Goal: Task Accomplishment & Management: Manage account settings

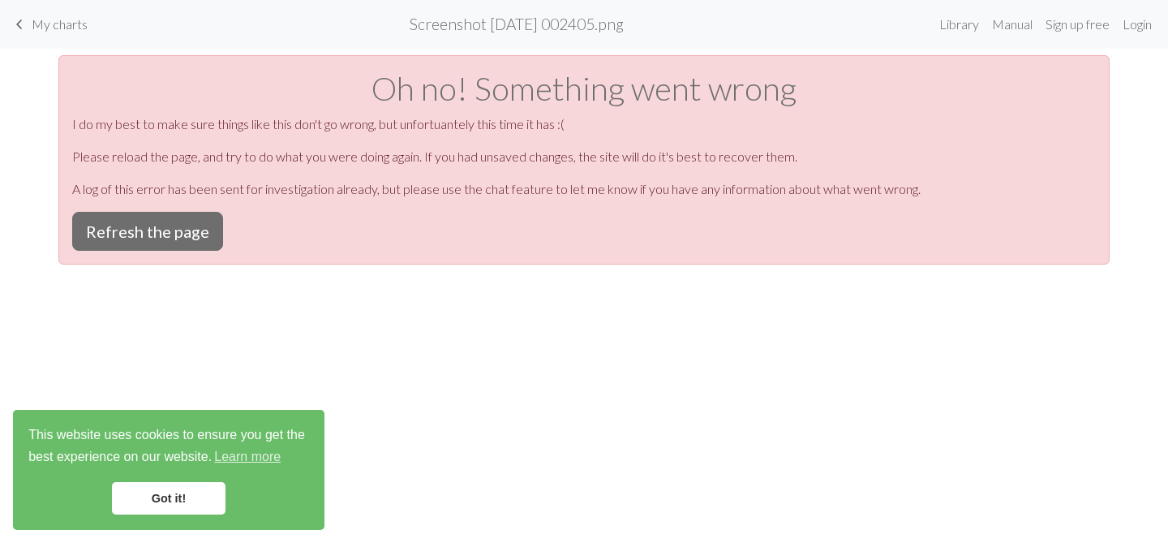
click at [54, 24] on span "My charts" at bounding box center [60, 23] width 56 height 15
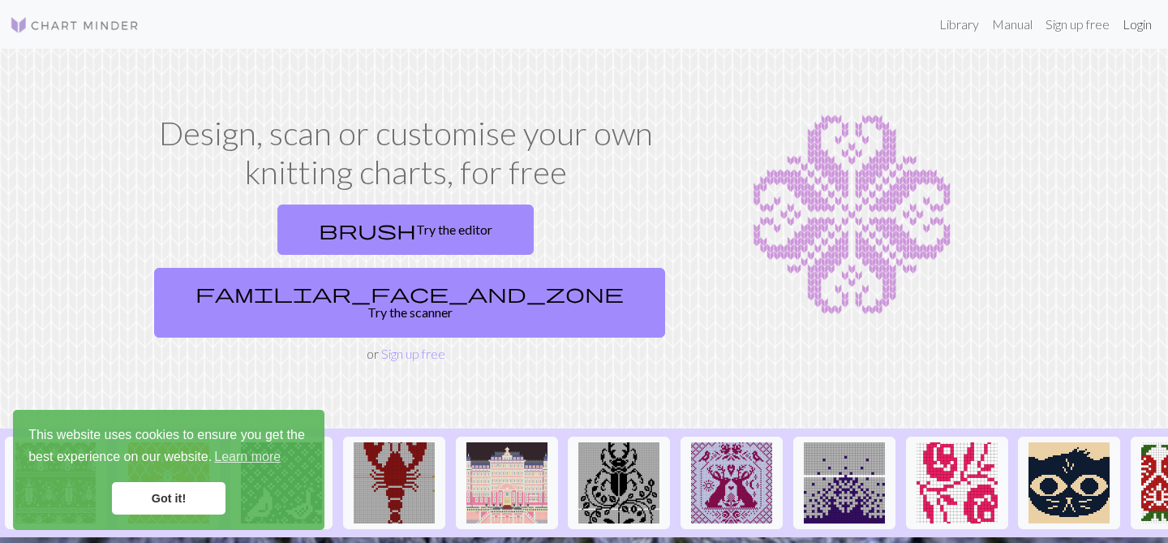
click at [1133, 28] on link "Login" at bounding box center [1137, 24] width 42 height 32
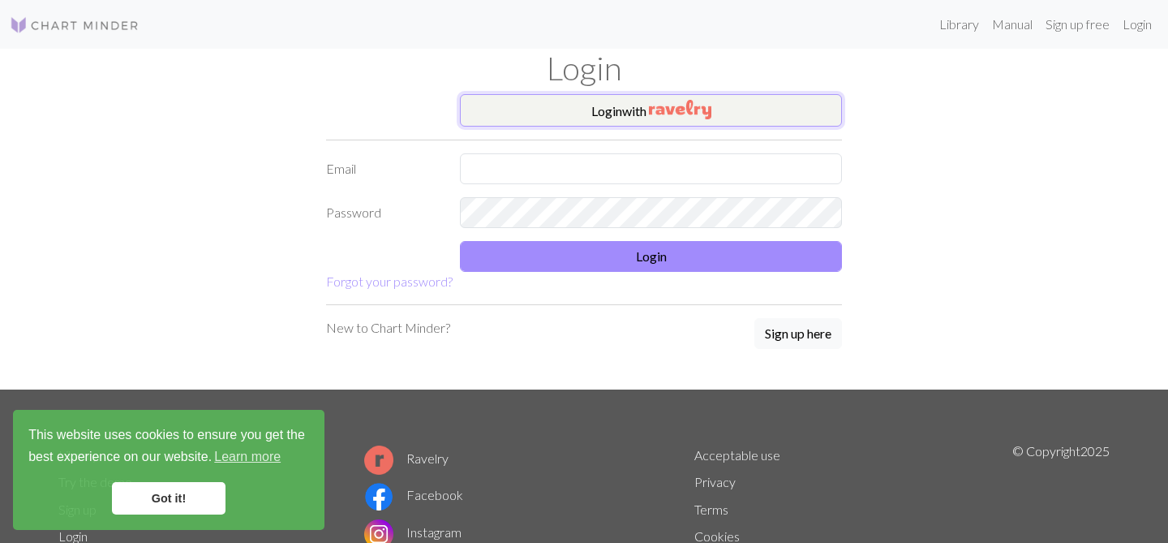
click at [619, 116] on button "Login with" at bounding box center [651, 110] width 382 height 32
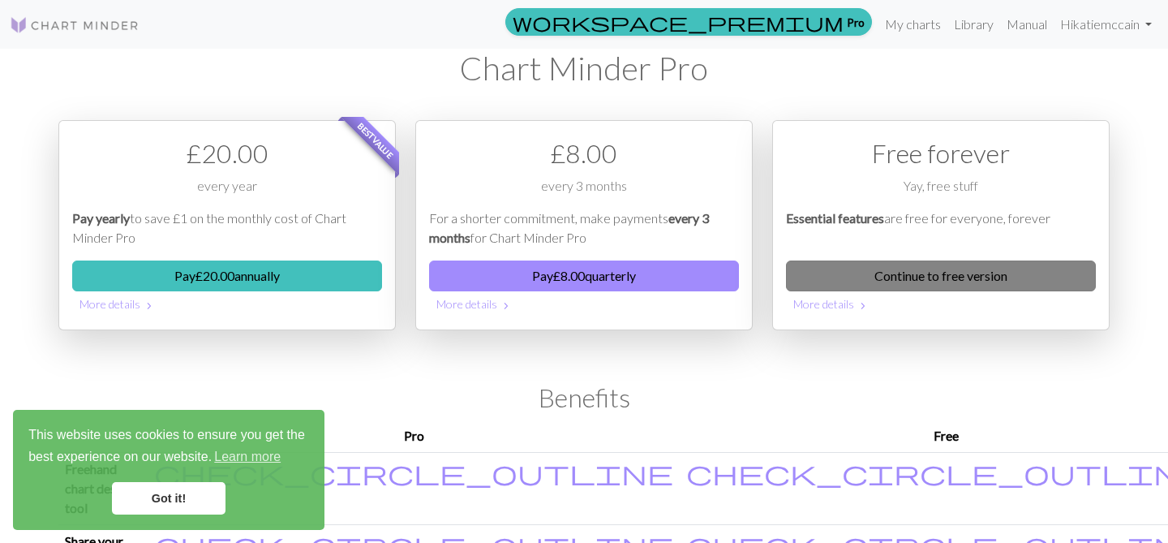
click at [960, 286] on link "Continue to free version" at bounding box center [941, 275] width 310 height 31
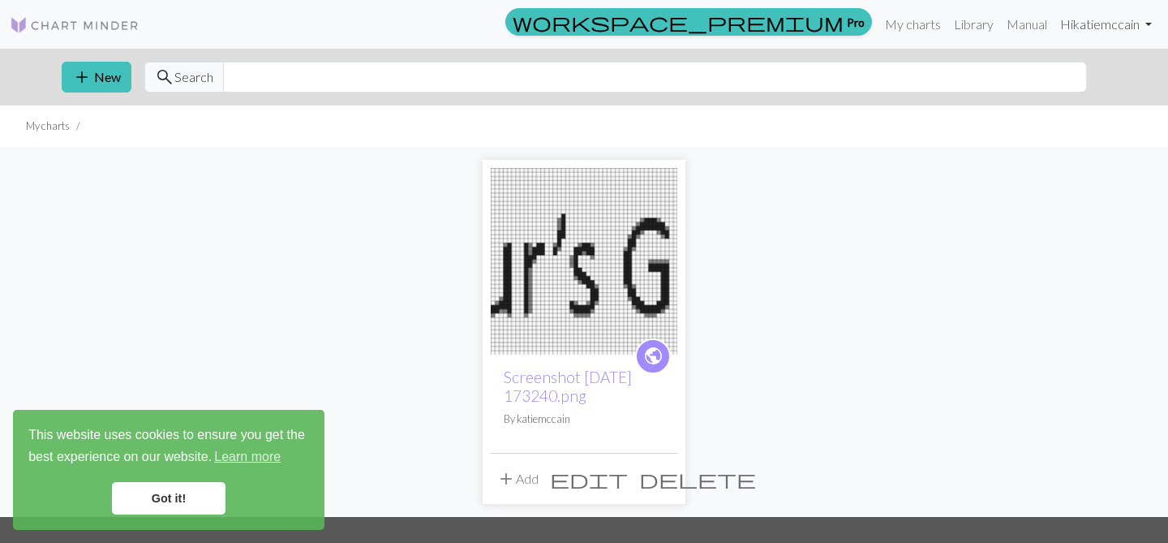
click at [1137, 21] on link "Hi [PERSON_NAME]" at bounding box center [1106, 24] width 105 height 32
click at [1060, 117] on link "Logout" at bounding box center [1066, 121] width 52 height 32
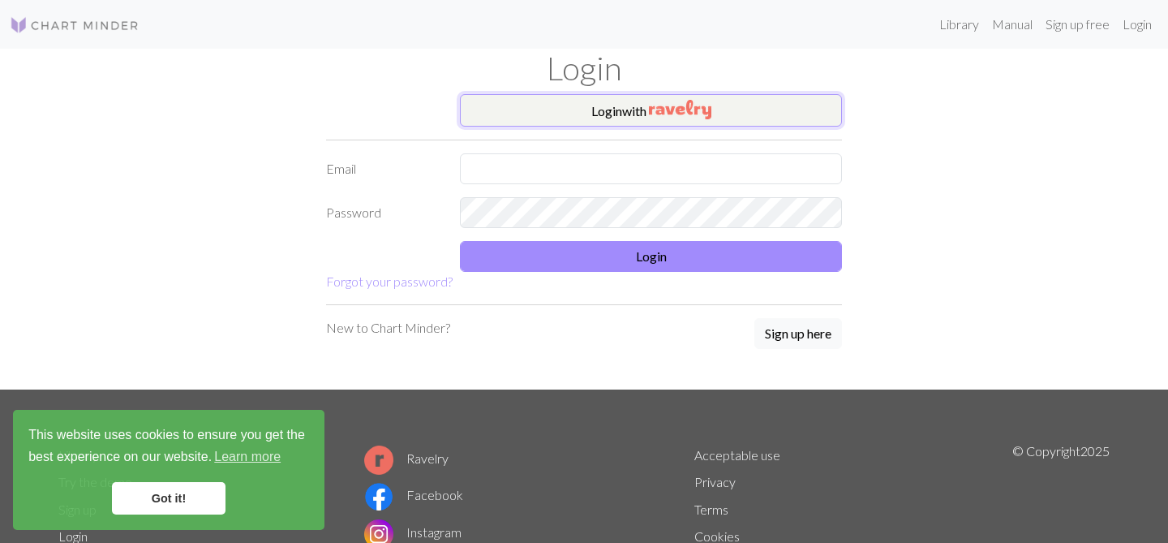
click at [800, 112] on button "Login with" at bounding box center [651, 110] width 382 height 32
